Goal: Transaction & Acquisition: Register for event/course

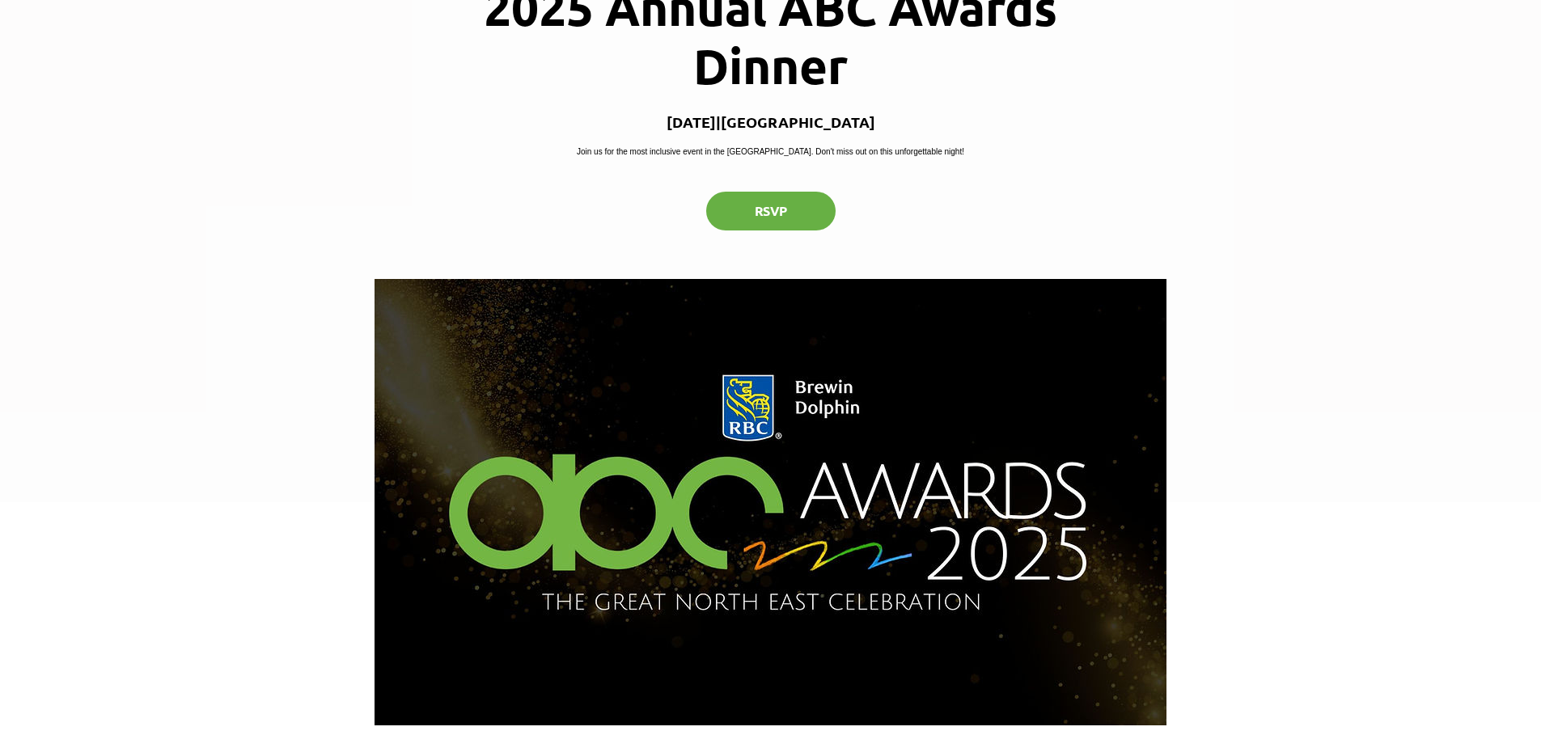
scroll to position [243, 0]
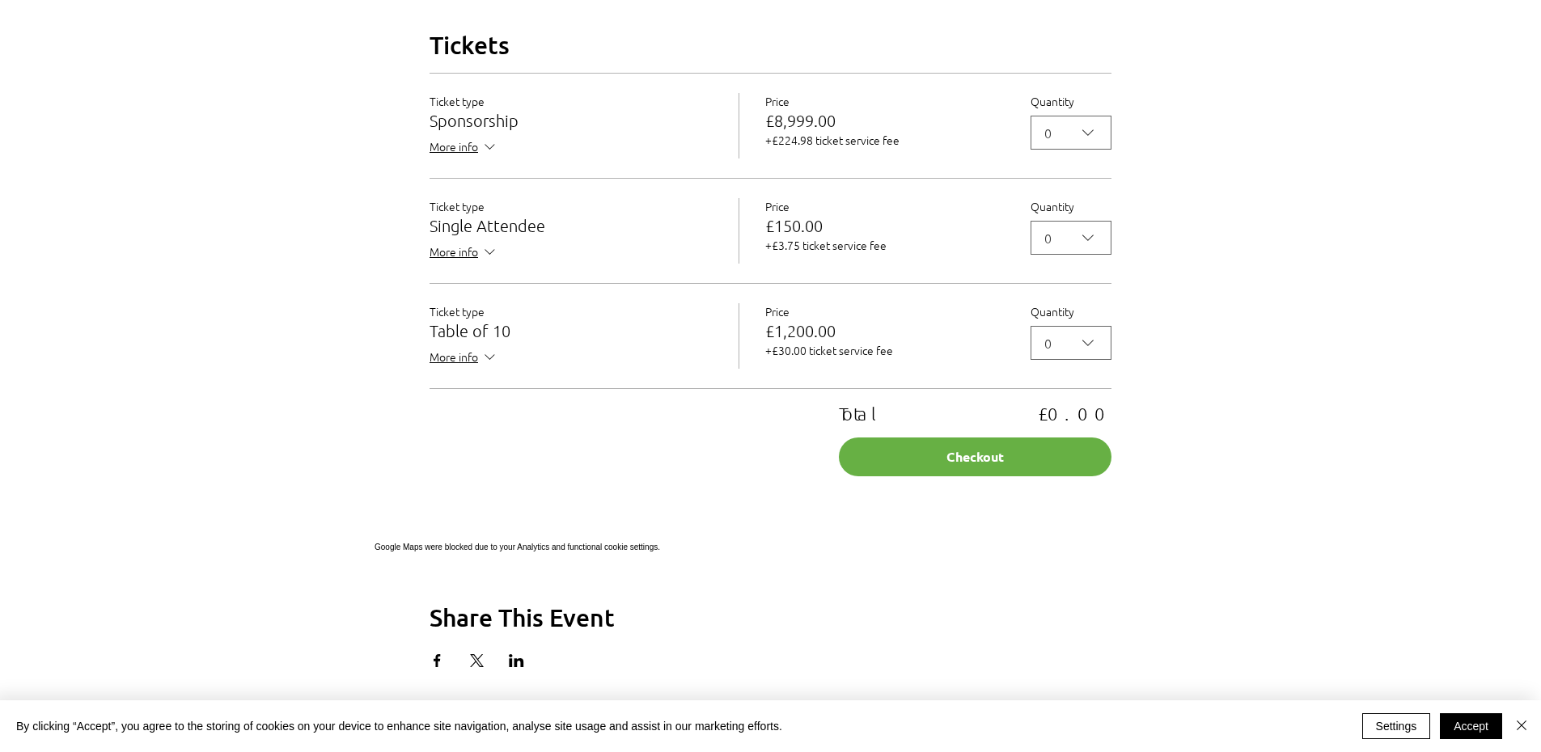
scroll to position [1456, 0]
click at [1063, 247] on span "0" at bounding box center [1059, 236] width 31 height 19
click at [1057, 323] on span "1" at bounding box center [1071, 312] width 60 height 19
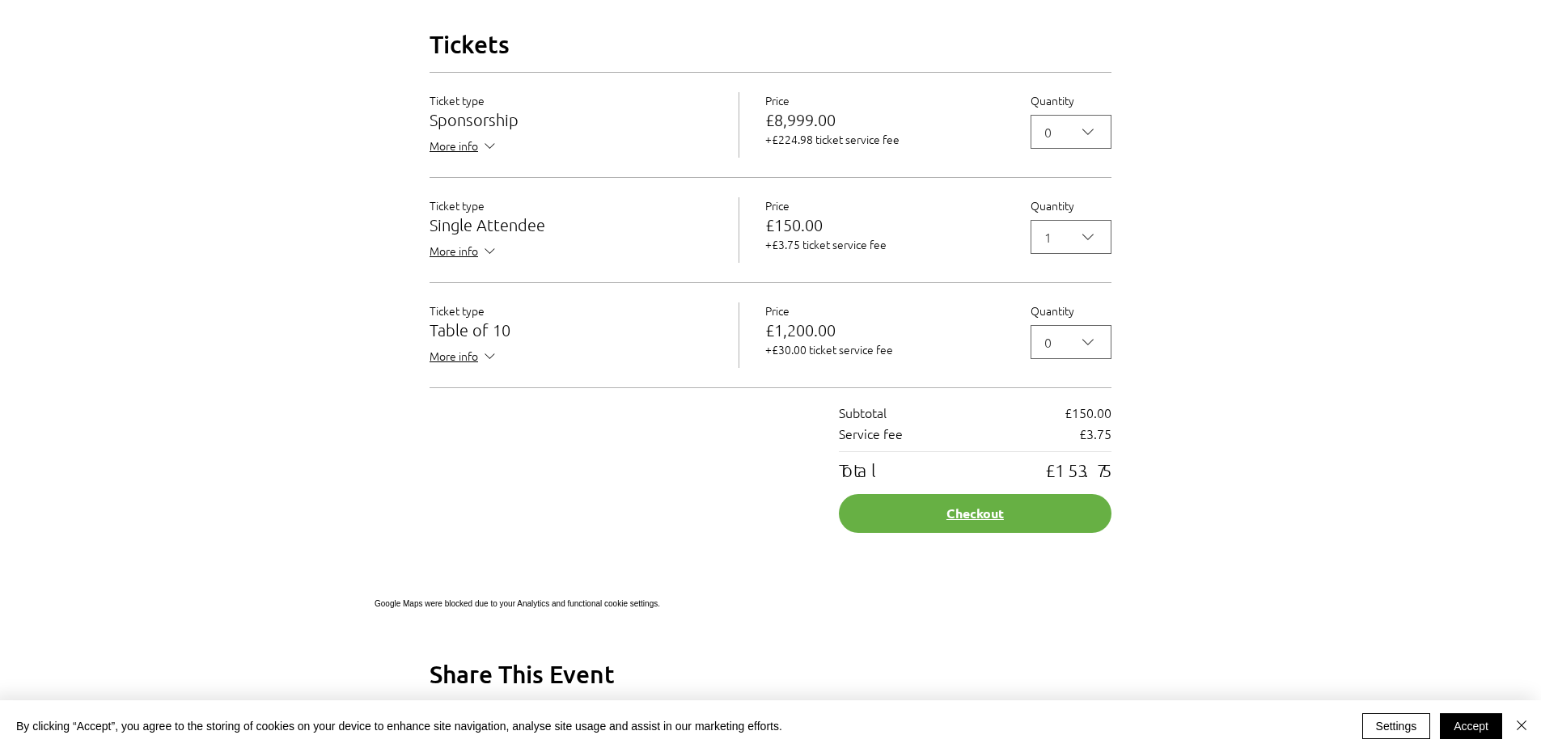
click at [942, 533] on button "Checkout" at bounding box center [975, 513] width 273 height 39
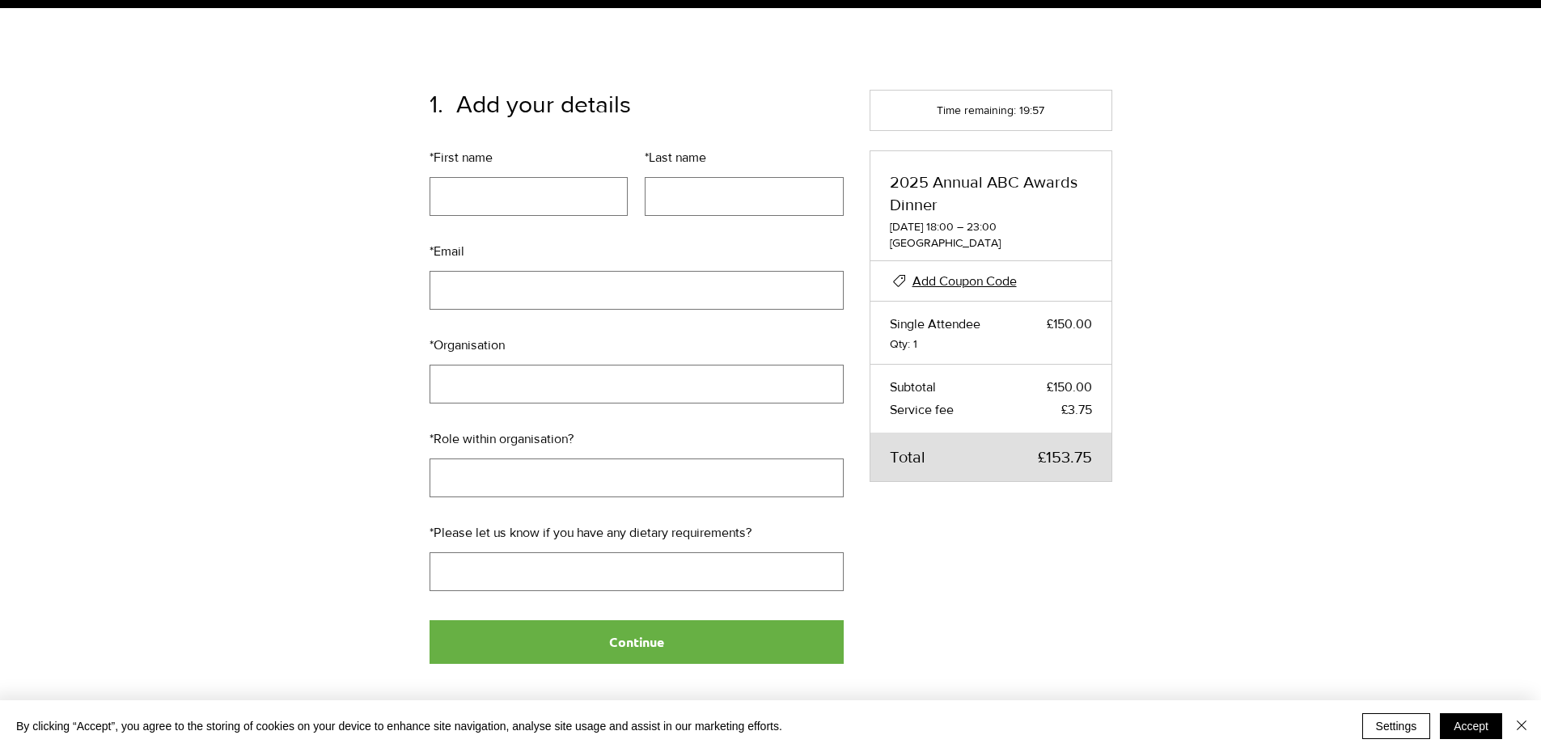
scroll to position [162, 0]
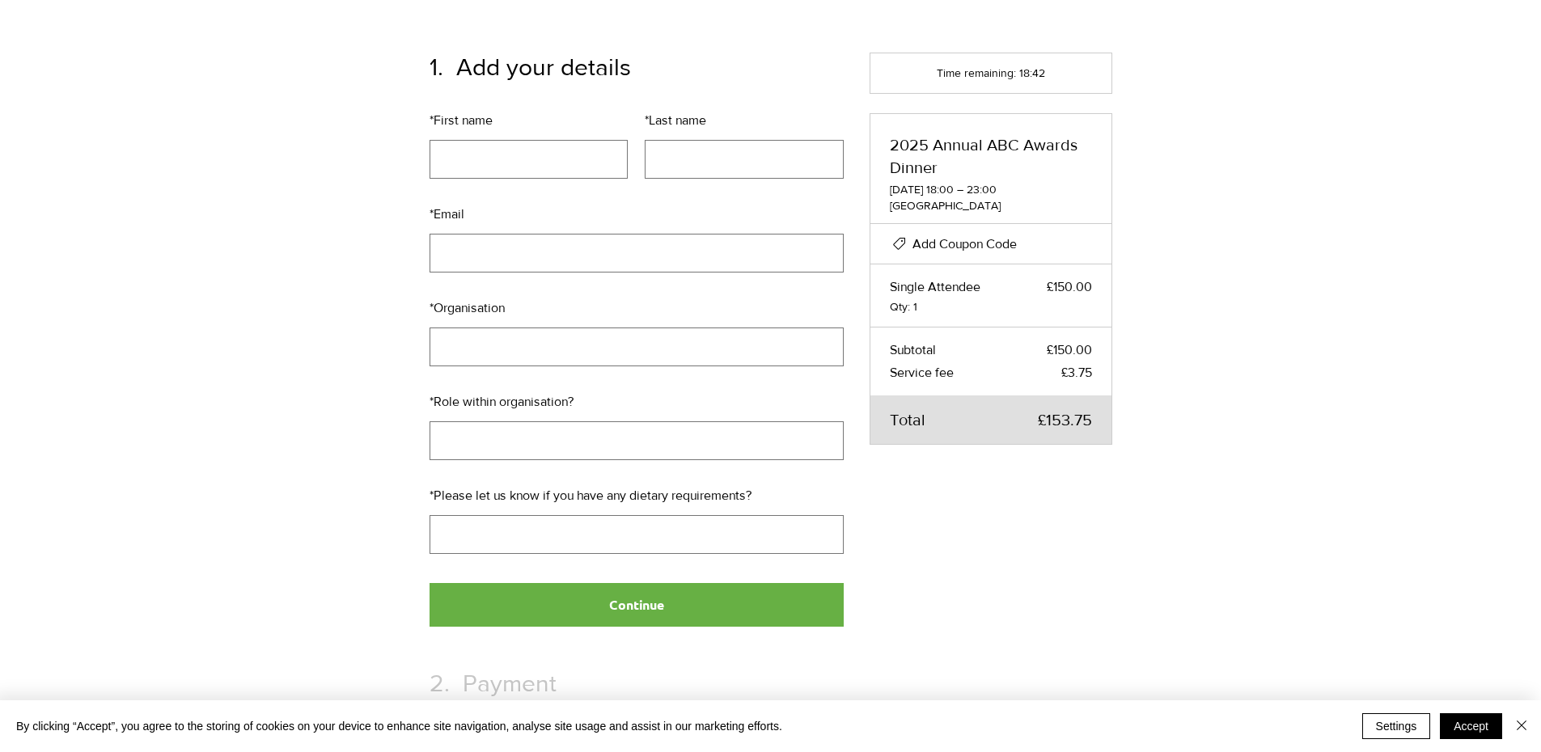
click at [962, 239] on span "Add Coupon Code" at bounding box center [964, 244] width 104 height 14
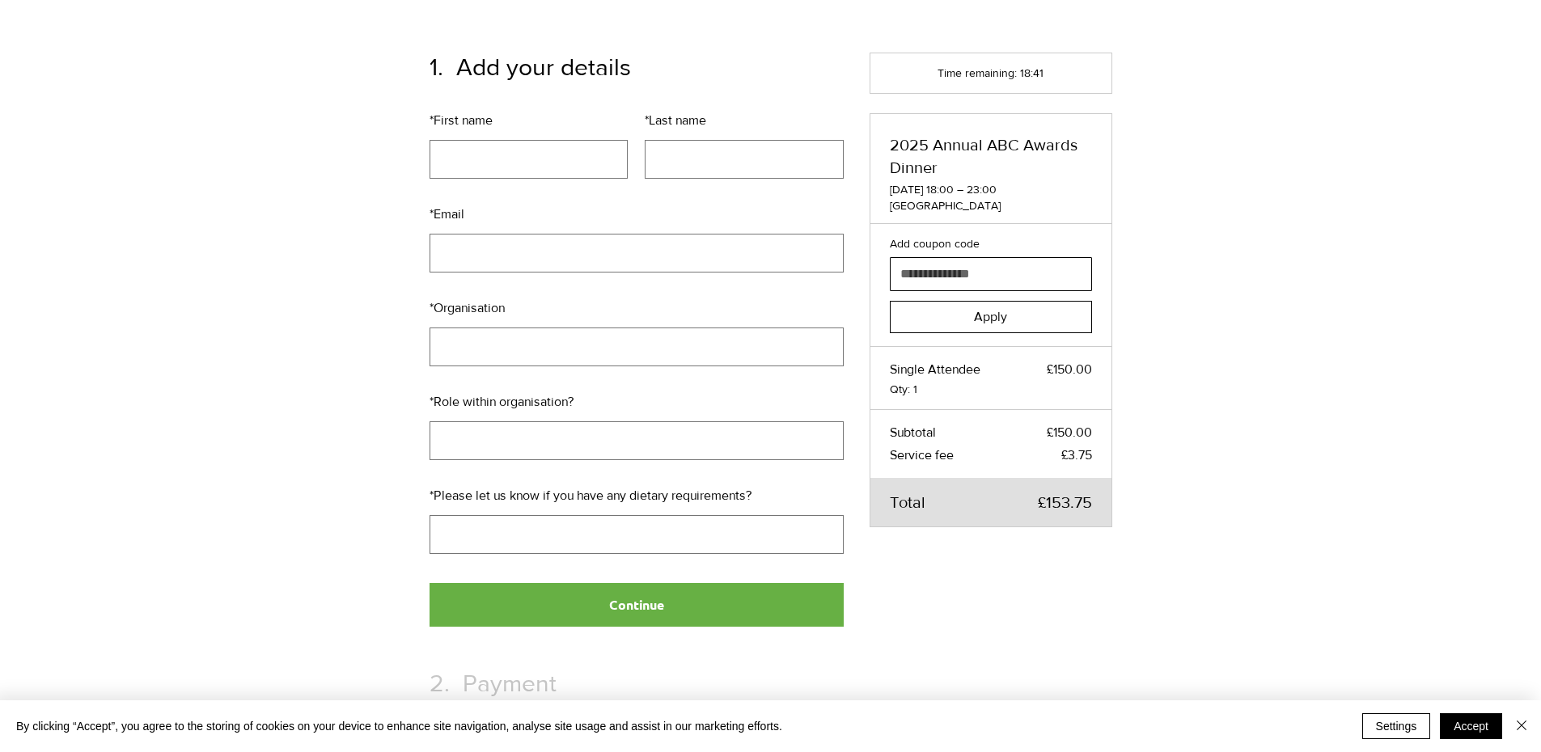
click at [964, 284] on input "Add coupon code" at bounding box center [985, 274] width 191 height 32
click at [963, 272] on input "Add coupon code" at bounding box center [985, 274] width 191 height 32
paste input "**********"
type input "**********"
click at [993, 311] on span "Apply" at bounding box center [990, 317] width 33 height 13
